Goal: Find contact information: Find contact information

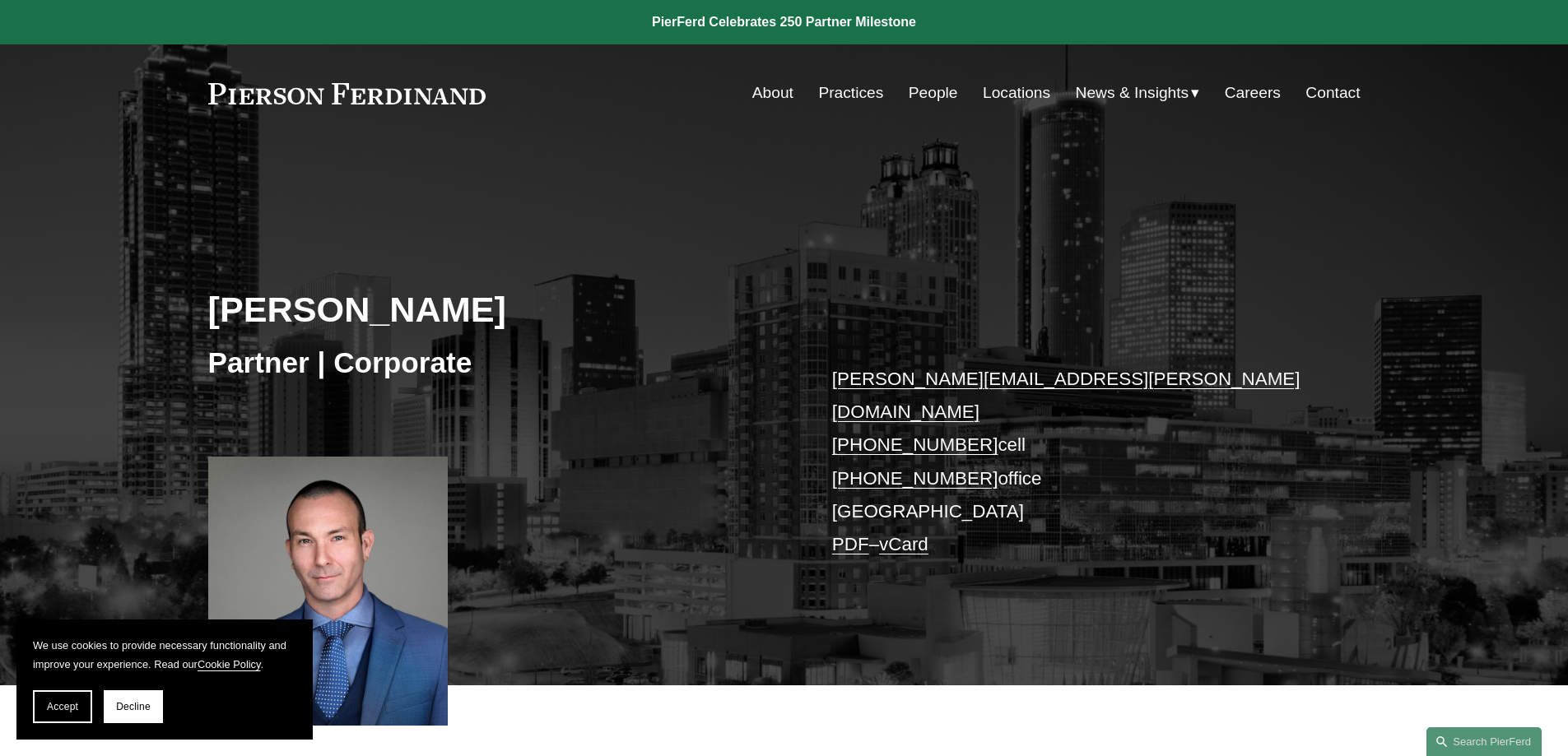
click at [911, 534] on link "vCard" at bounding box center [904, 544] width 49 height 21
click at [1331, 92] on link "Contact" at bounding box center [1332, 92] width 54 height 31
